Goal: Find specific page/section: Find specific page/section

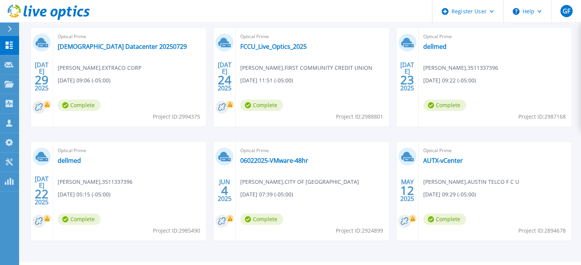
scroll to position [130, 0]
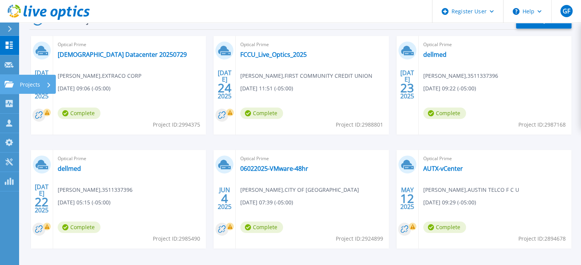
click at [5, 82] on icon at bounding box center [9, 84] width 9 height 6
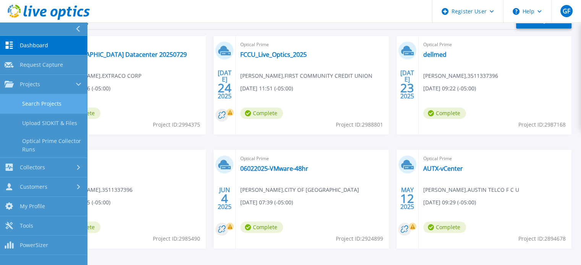
click at [61, 101] on link "Search Projects" at bounding box center [43, 103] width 87 height 19
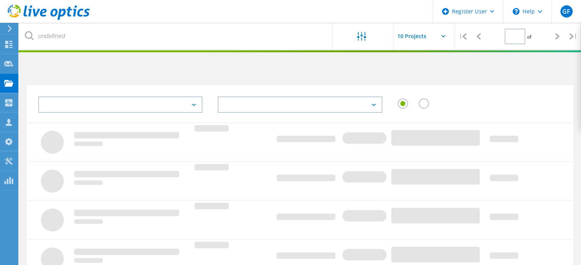
type input "1"
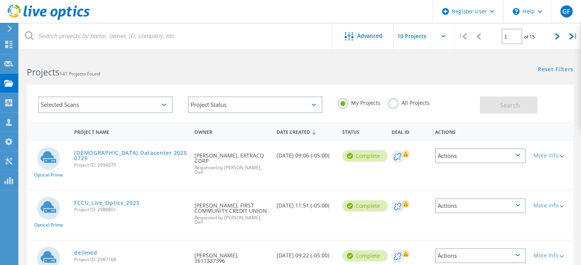
click at [426, 39] on input "text" at bounding box center [432, 36] width 76 height 27
click at [421, 68] on div "Show 20 Projects" at bounding box center [432, 69] width 76 height 13
type input "Show 20 Projects"
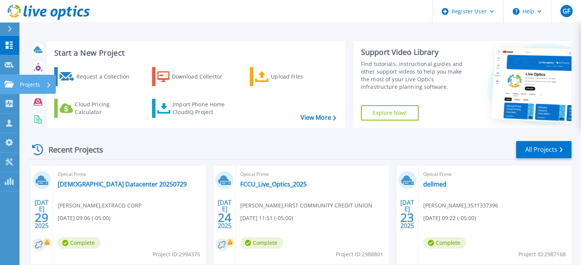
click at [31, 79] on p "Projects" at bounding box center [30, 85] width 20 height 20
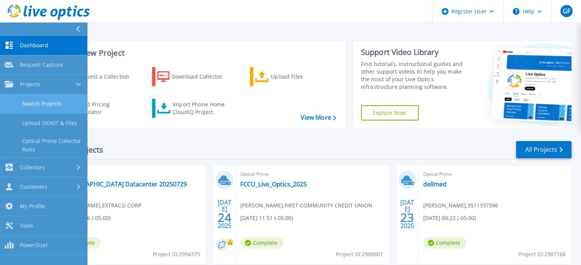
click at [57, 105] on link "Search Projects" at bounding box center [43, 103] width 87 height 19
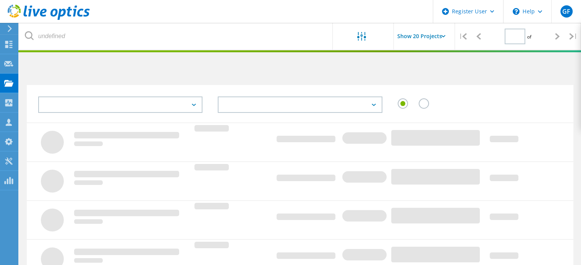
type input "1"
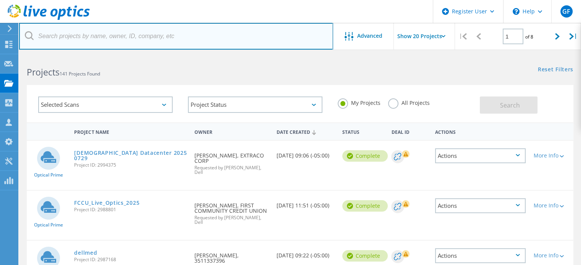
click at [98, 32] on input "text" at bounding box center [176, 36] width 314 height 27
paste input "[EMAIL_ADDRESS][DOMAIN_NAME]"
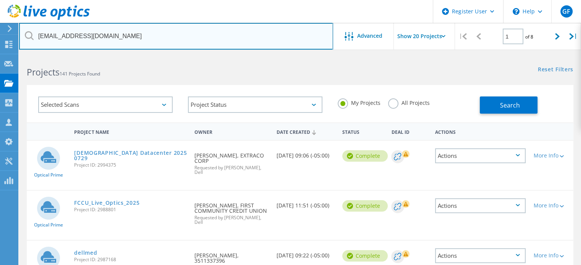
type input "[EMAIL_ADDRESS][DOMAIN_NAME]"
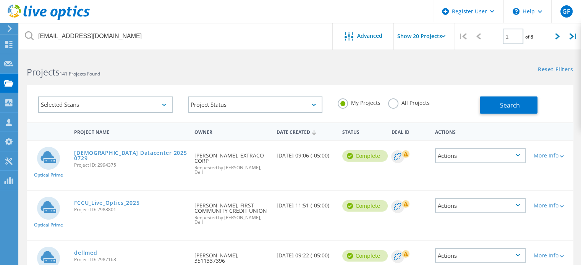
click at [400, 103] on label "All Projects" at bounding box center [409, 102] width 42 height 7
click at [0, 0] on input "All Projects" at bounding box center [0, 0] width 0 height 0
click at [488, 100] on button "Search" at bounding box center [509, 105] width 58 height 17
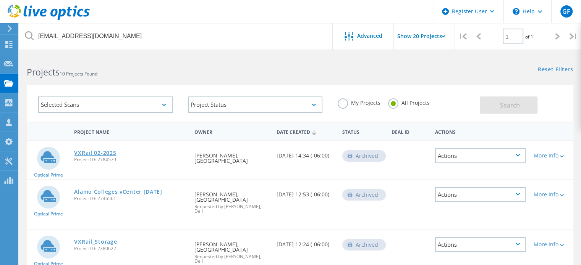
click at [105, 152] on link "VXRail 02-2025" at bounding box center [95, 152] width 42 height 5
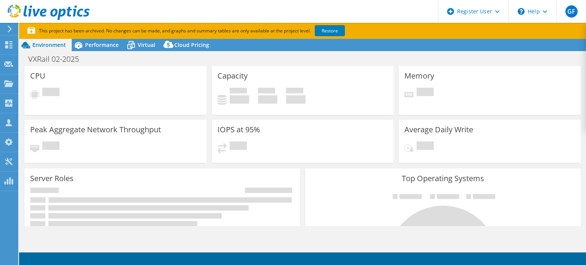
select select "USD"
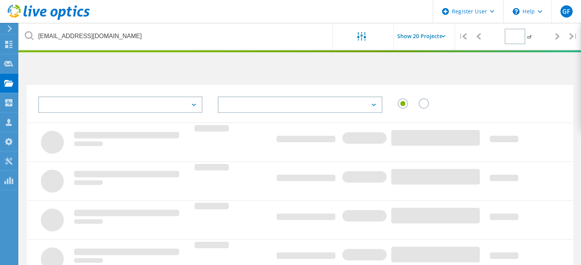
type input "1"
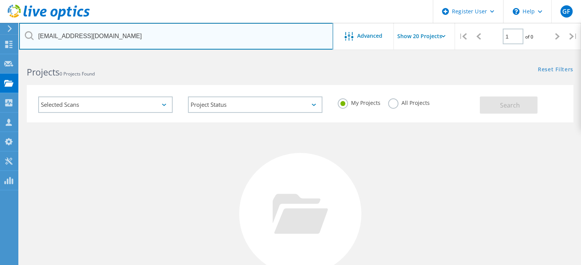
click at [225, 35] on input "[EMAIL_ADDRESS][DOMAIN_NAME]" at bounding box center [176, 36] width 314 height 27
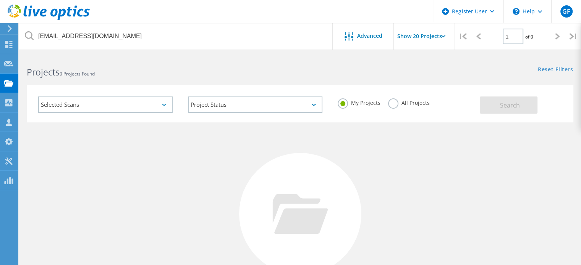
click at [405, 102] on label "All Projects" at bounding box center [409, 102] width 42 height 7
click at [0, 0] on input "All Projects" at bounding box center [0, 0] width 0 height 0
click at [496, 99] on button "Search" at bounding box center [509, 105] width 58 height 17
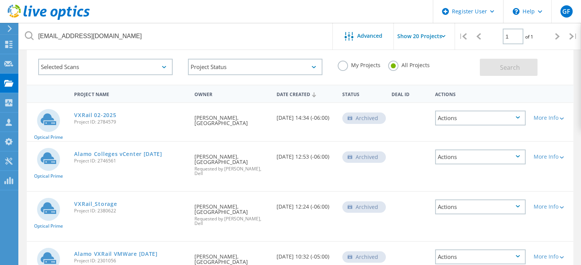
scroll to position [38, 0]
click at [99, 112] on link "VXRail 02-2025" at bounding box center [95, 114] width 42 height 5
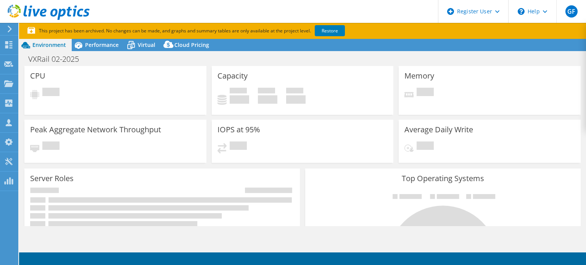
select select "USD"
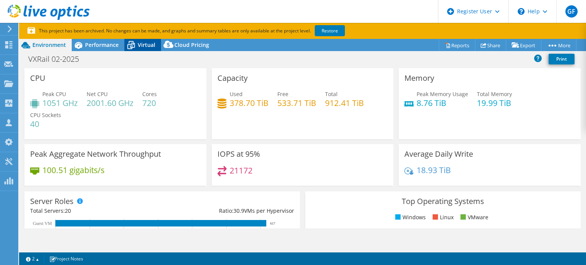
click at [140, 48] on span "Virtual" at bounding box center [147, 44] width 18 height 7
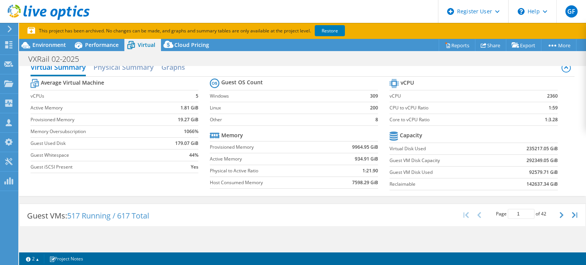
scroll to position [12, 0]
click at [54, 42] on span "Environment" at bounding box center [49, 44] width 34 height 7
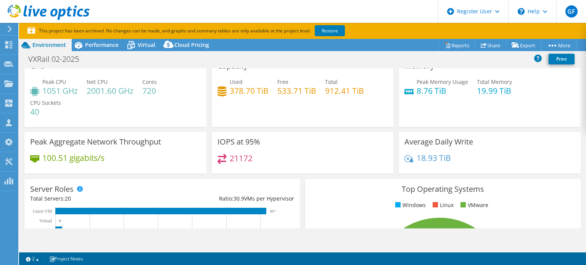
scroll to position [0, 0]
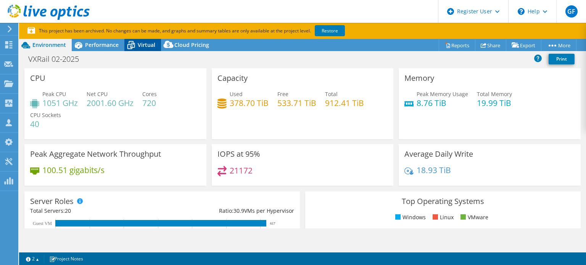
click at [142, 46] on span "Virtual" at bounding box center [147, 44] width 18 height 7
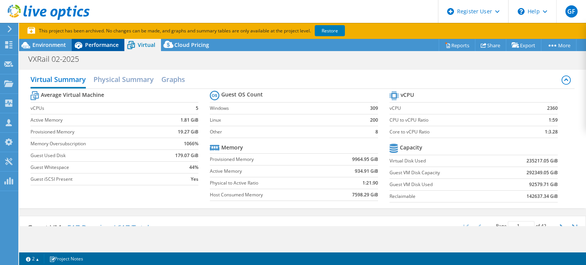
click at [81, 46] on icon at bounding box center [79, 45] width 8 height 7
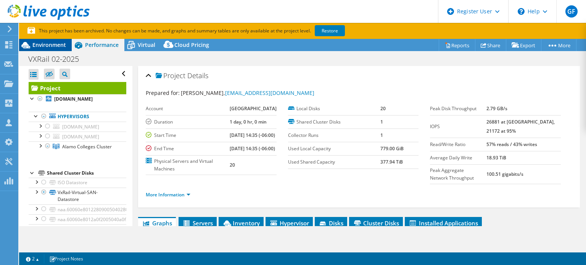
click at [49, 41] on span "Environment" at bounding box center [49, 44] width 34 height 7
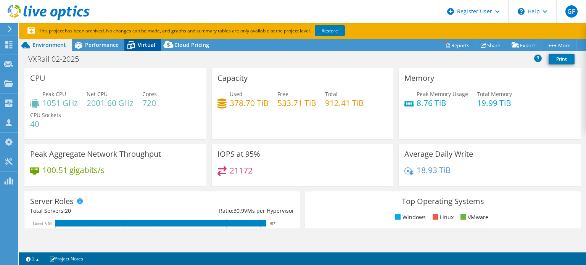
click at [137, 47] on icon at bounding box center [130, 45] width 13 height 13
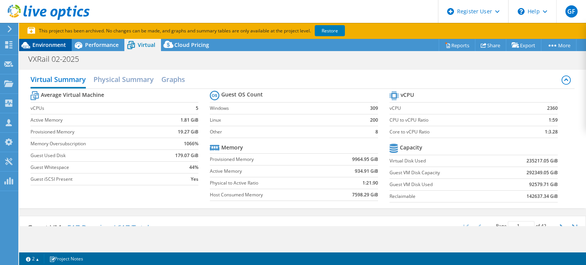
click at [51, 40] on div "Environment" at bounding box center [45, 45] width 53 height 12
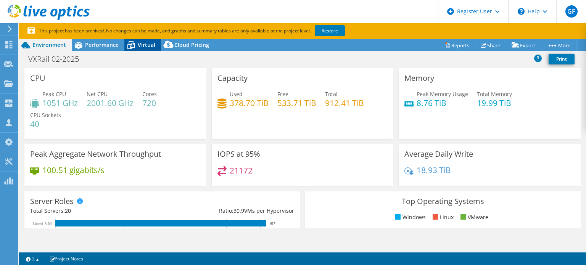
click at [138, 45] on span "Virtual" at bounding box center [147, 44] width 18 height 7
